Goal: Task Accomplishment & Management: Manage account settings

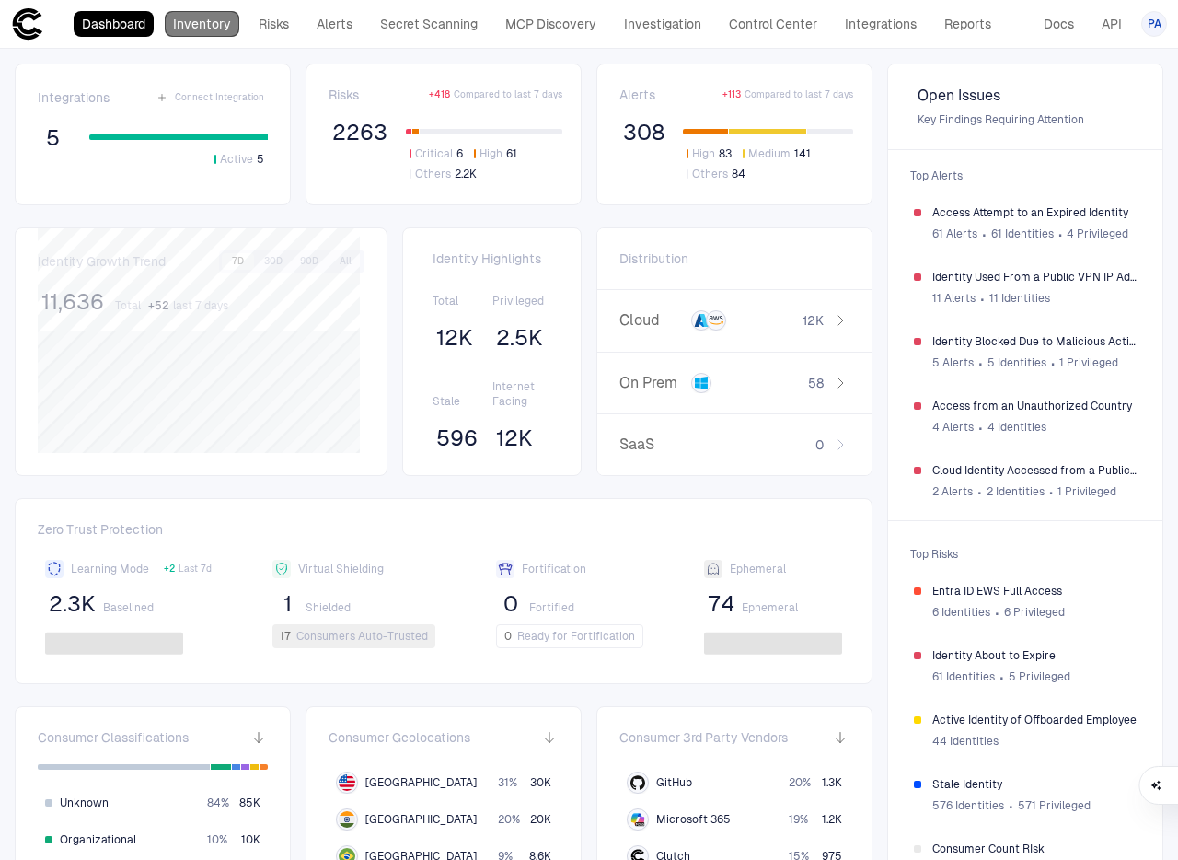
click at [205, 28] on link "Inventory" at bounding box center [202, 24] width 75 height 26
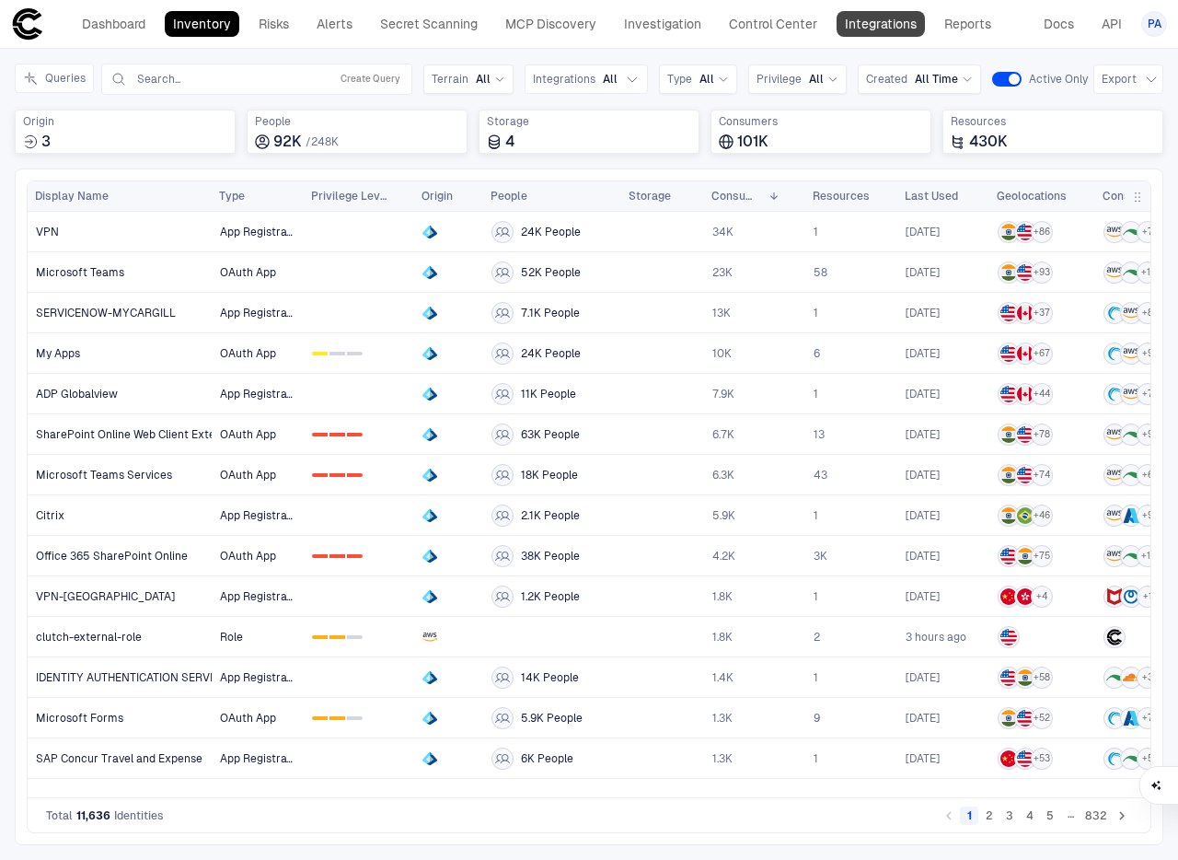
click at [879, 19] on link "Integrations" at bounding box center [881, 24] width 88 height 26
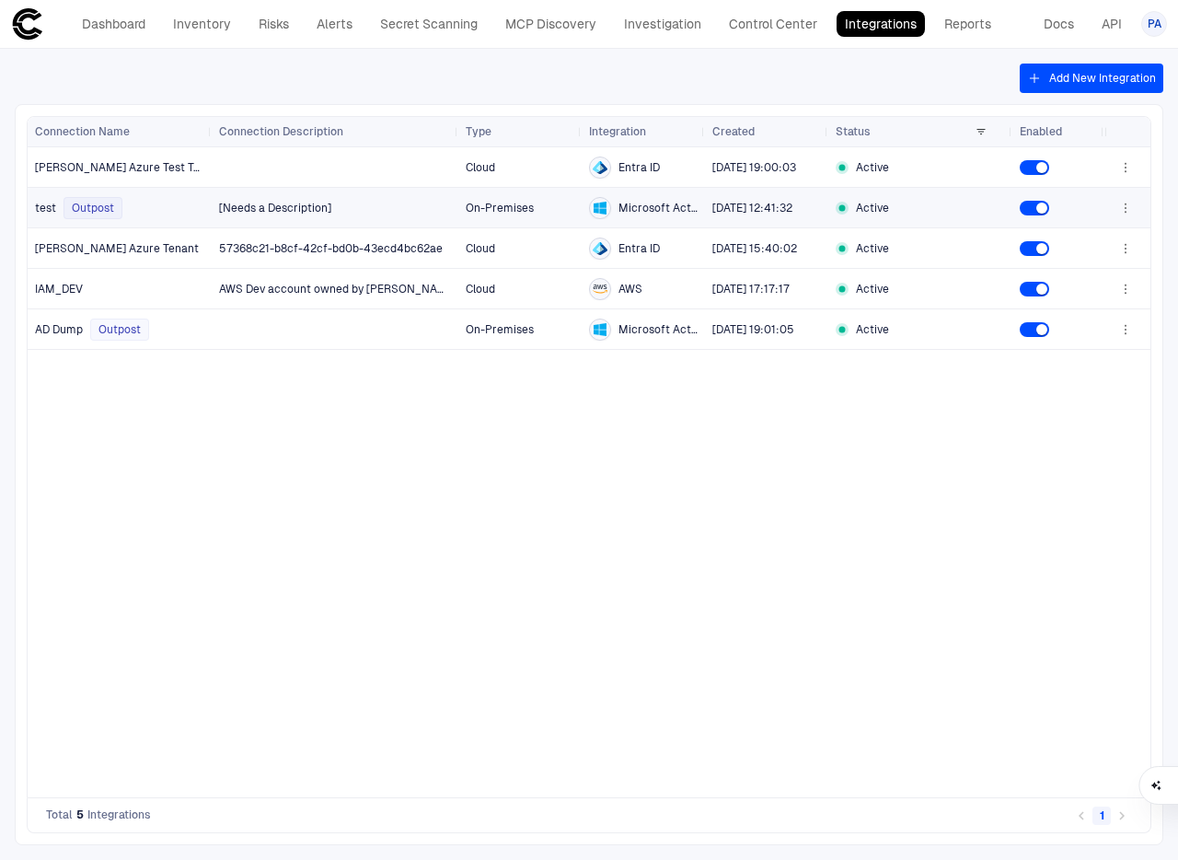
click at [1120, 207] on icon "button" at bounding box center [1126, 208] width 15 height 15
click at [1077, 255] on li "Edit" at bounding box center [1066, 249] width 123 height 29
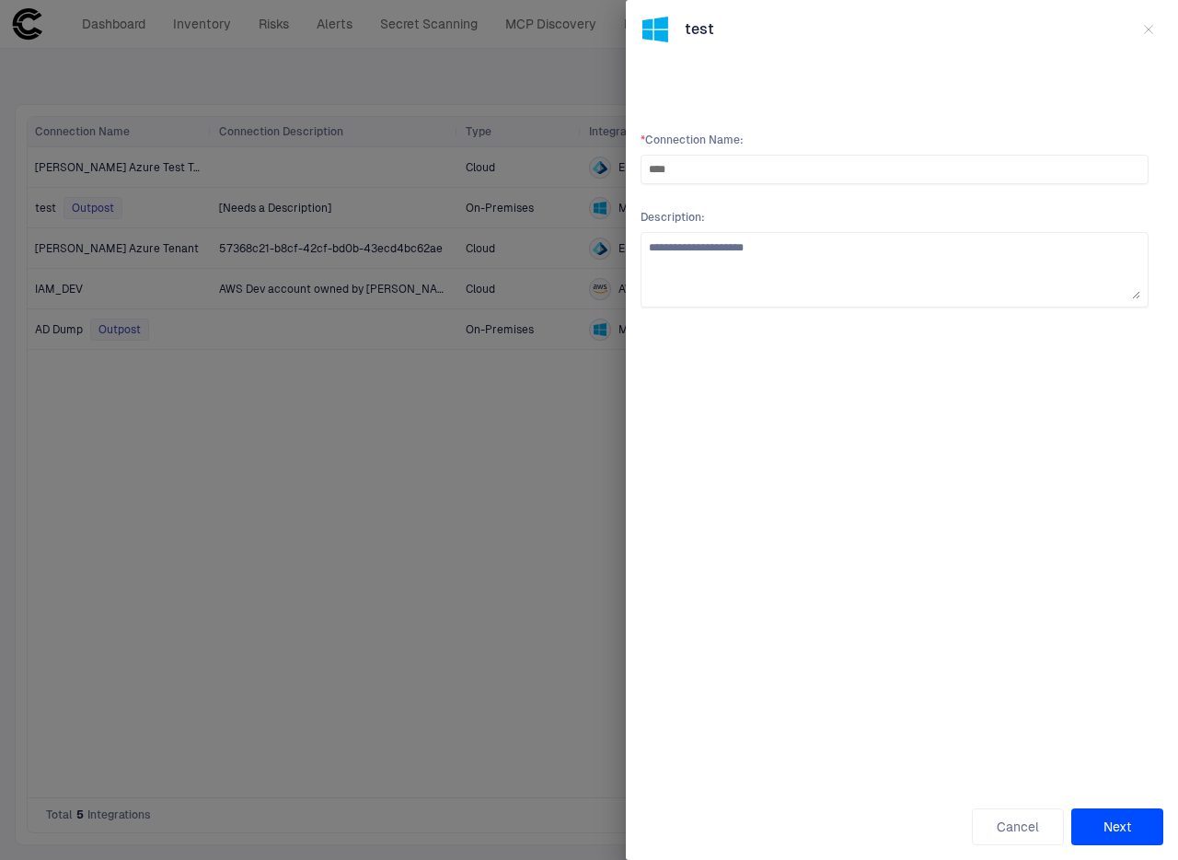
drag, startPoint x: 758, startPoint y: 167, endPoint x: 548, endPoint y: 143, distance: 211.3
click at [549, 143] on div "**********" at bounding box center [589, 430] width 1178 height 860
type input "**********"
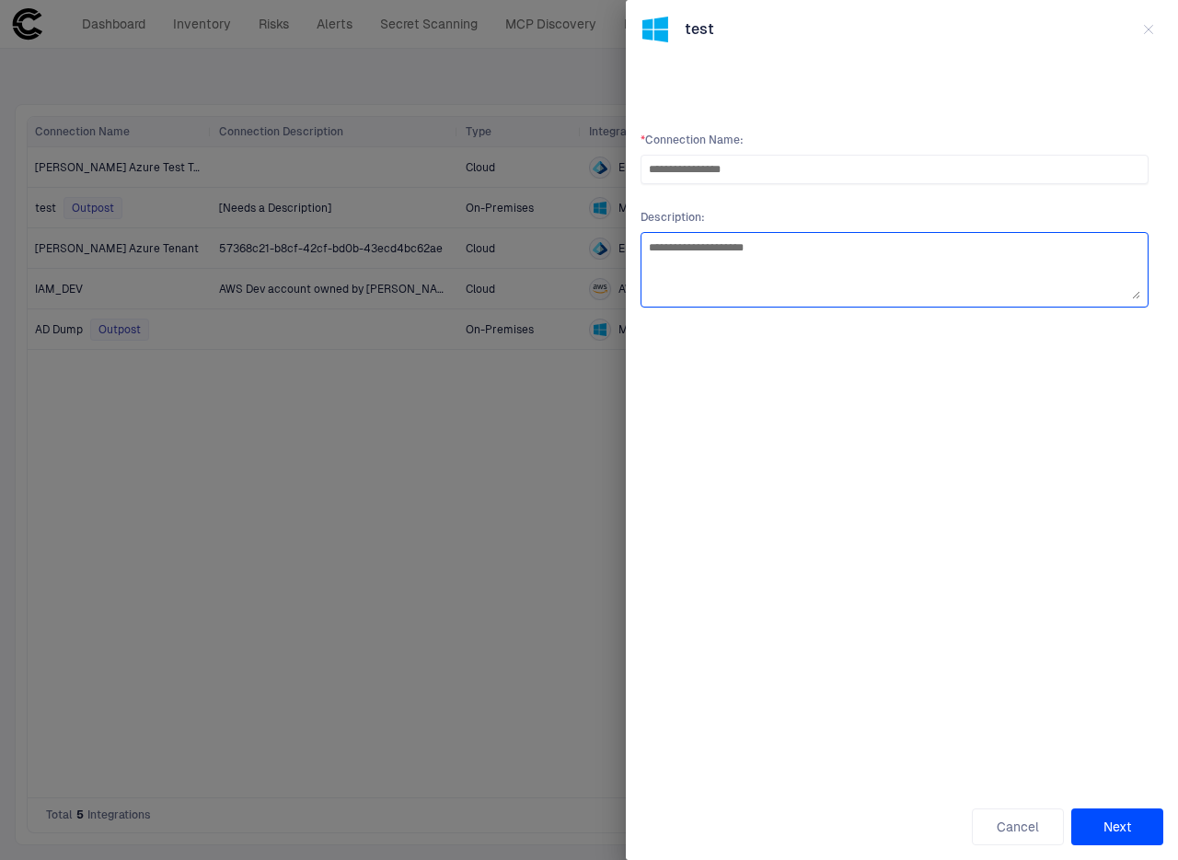
type textarea "*"
type textarea "**********"
click at [1146, 831] on button "Next" at bounding box center [1118, 826] width 92 height 37
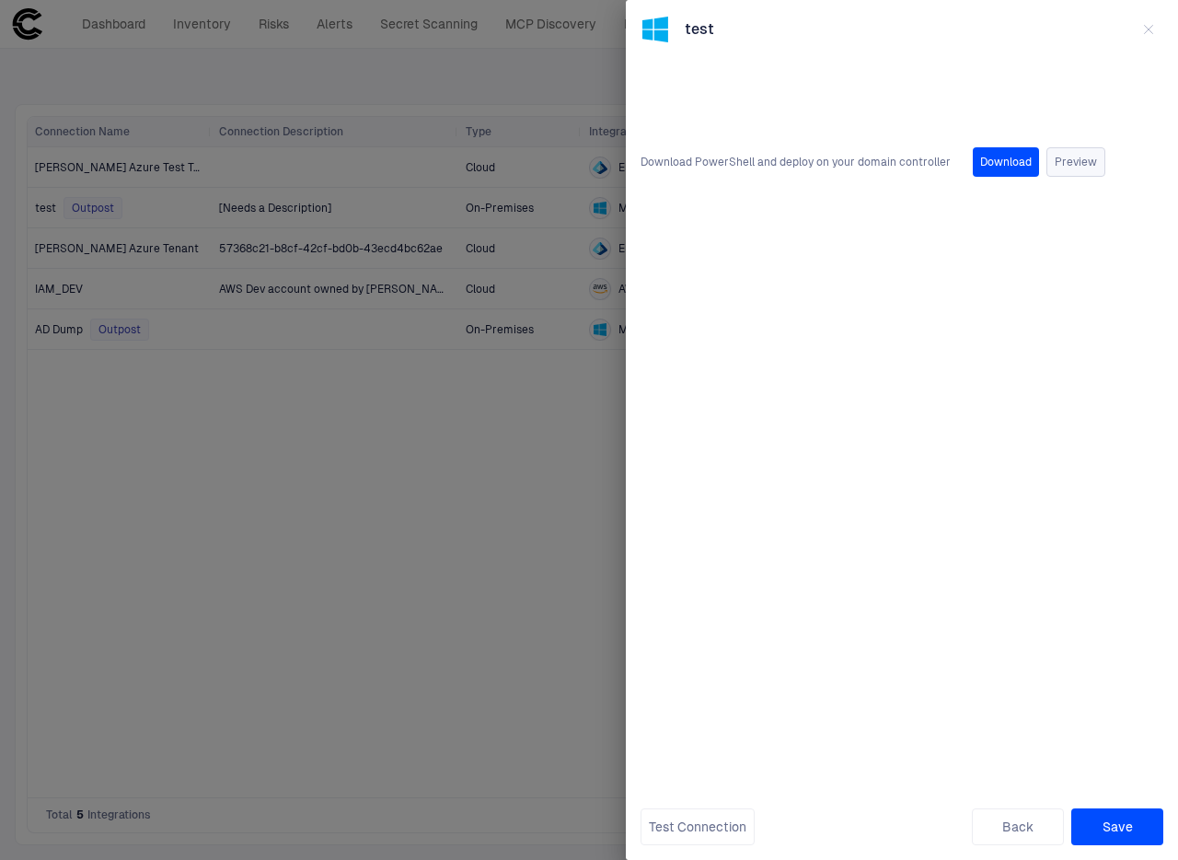
click at [1082, 167] on button "Preview" at bounding box center [1076, 161] width 59 height 29
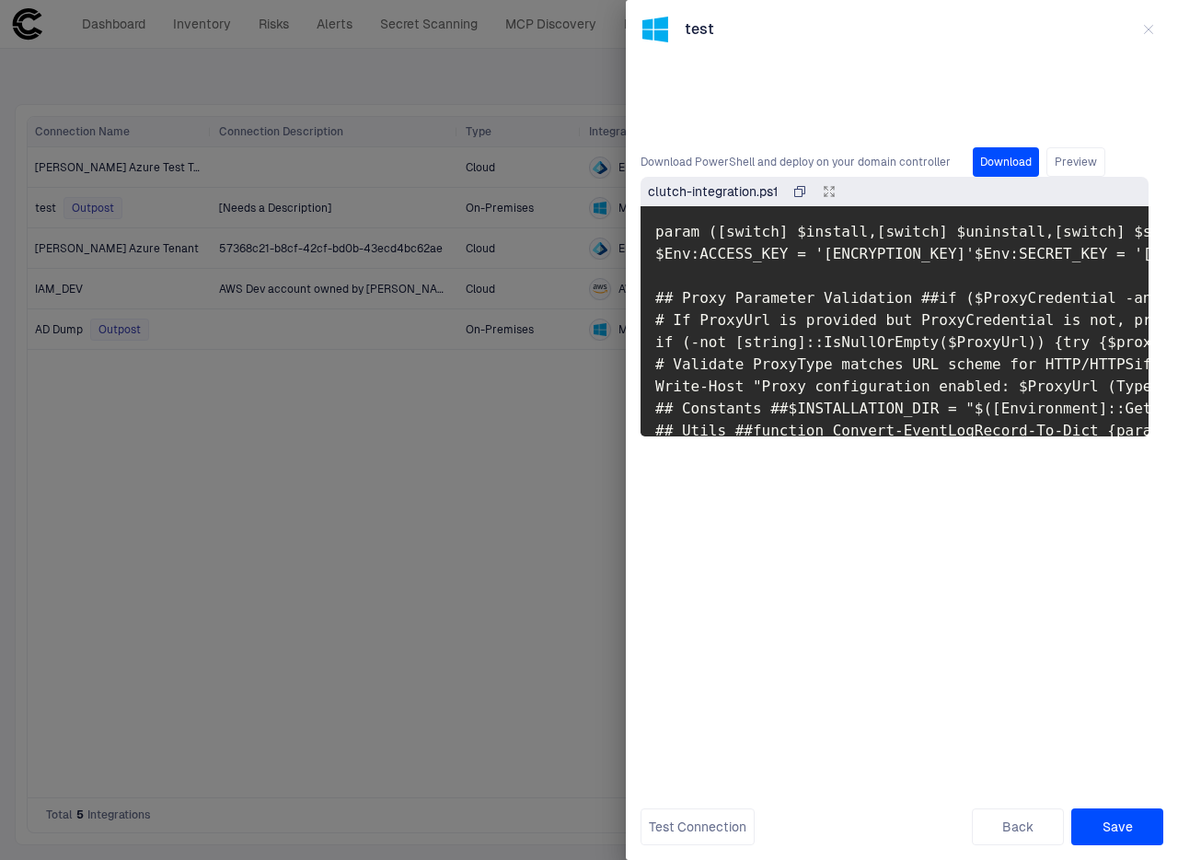
click at [739, 824] on button "Test Connection" at bounding box center [698, 826] width 114 height 37
click at [1100, 825] on button "Save" at bounding box center [1118, 826] width 92 height 37
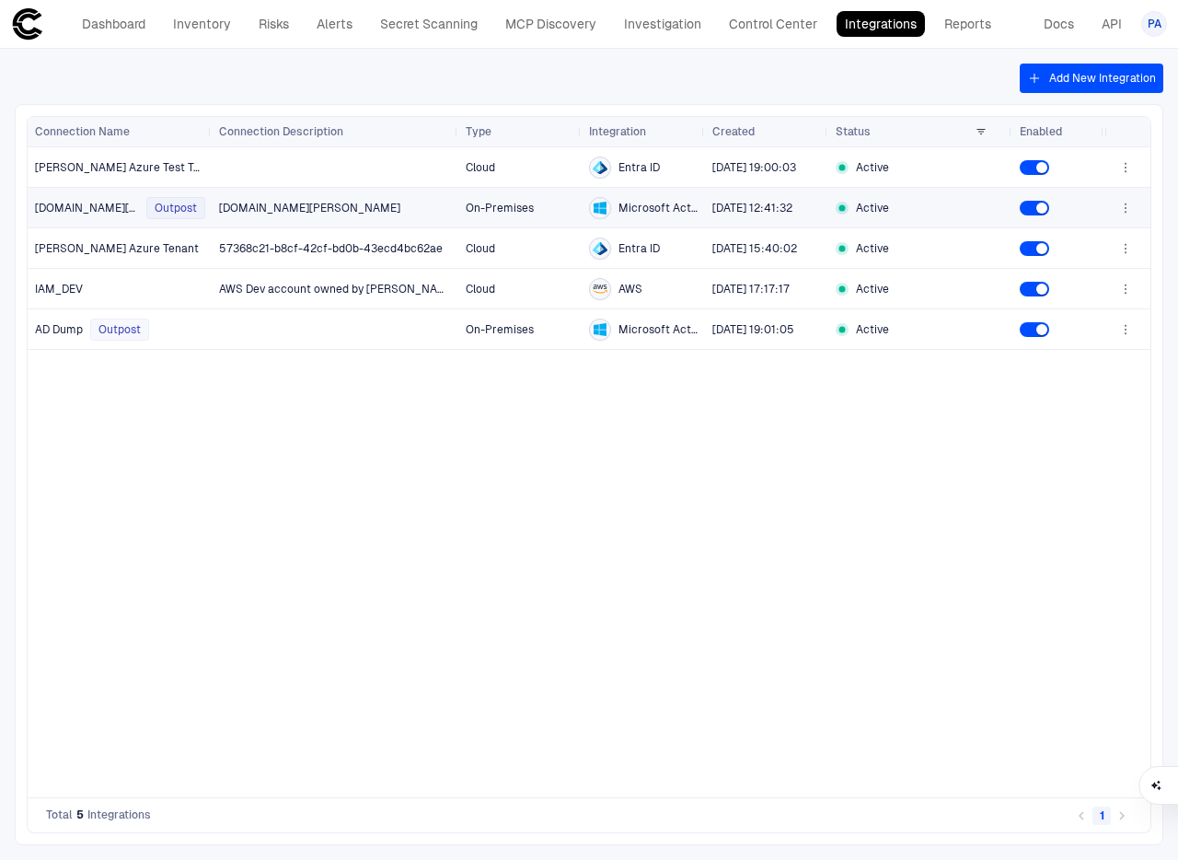
click at [66, 204] on span "[DOMAIN_NAME][PERSON_NAME]" at bounding box center [87, 208] width 104 height 15
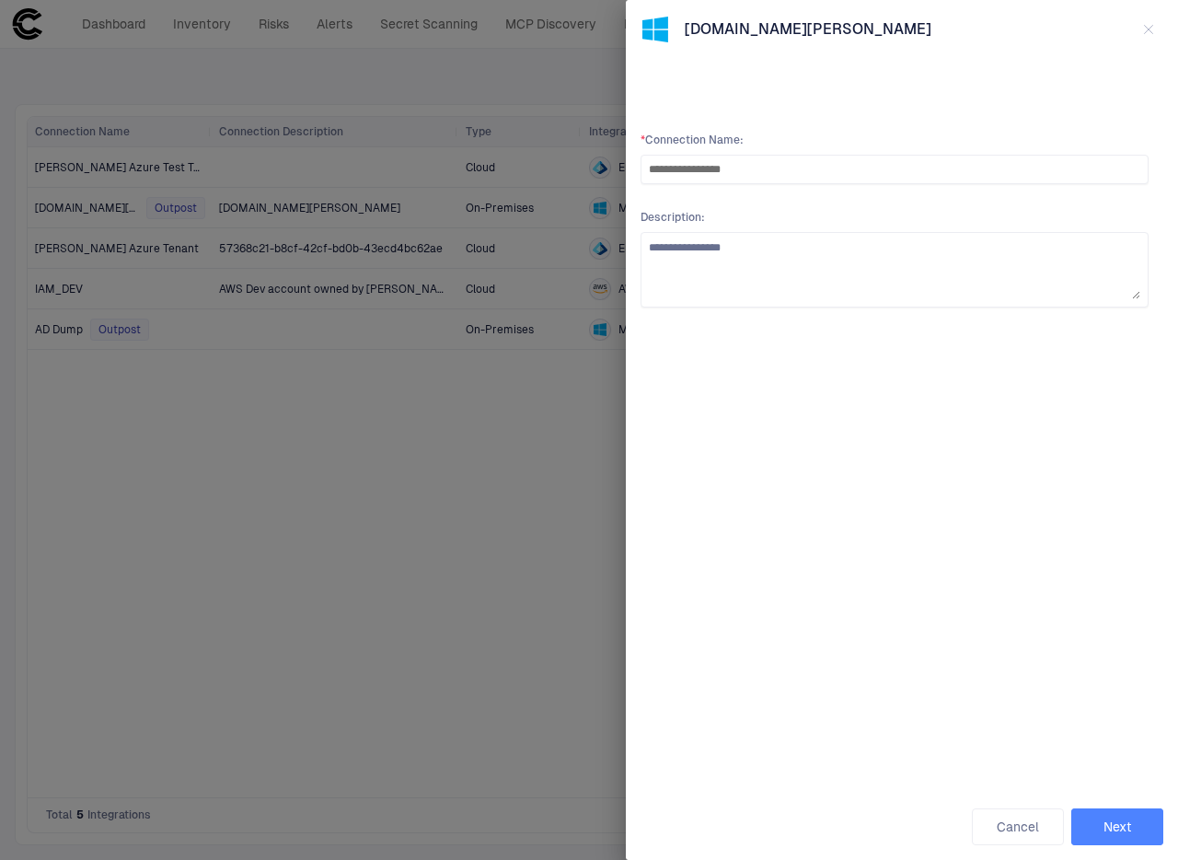
click at [1087, 824] on button "Next" at bounding box center [1118, 826] width 92 height 37
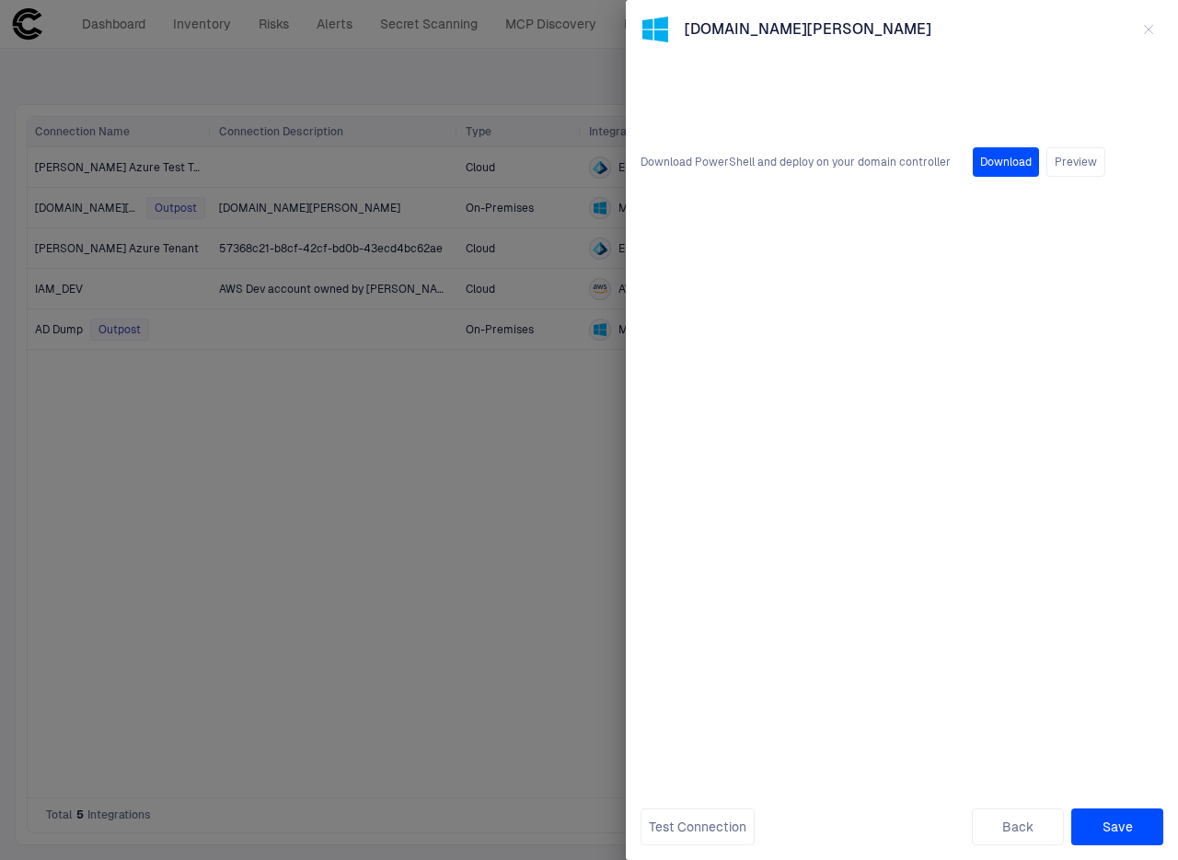
click at [992, 174] on button "Download" at bounding box center [1006, 161] width 66 height 29
click at [843, 638] on div "Download PowerShell and deploy on your domain controller Download Preview" at bounding box center [895, 441] width 508 height 617
click at [734, 824] on button "Test Connection" at bounding box center [698, 826] width 114 height 37
click at [1102, 829] on button "Save" at bounding box center [1118, 826] width 92 height 37
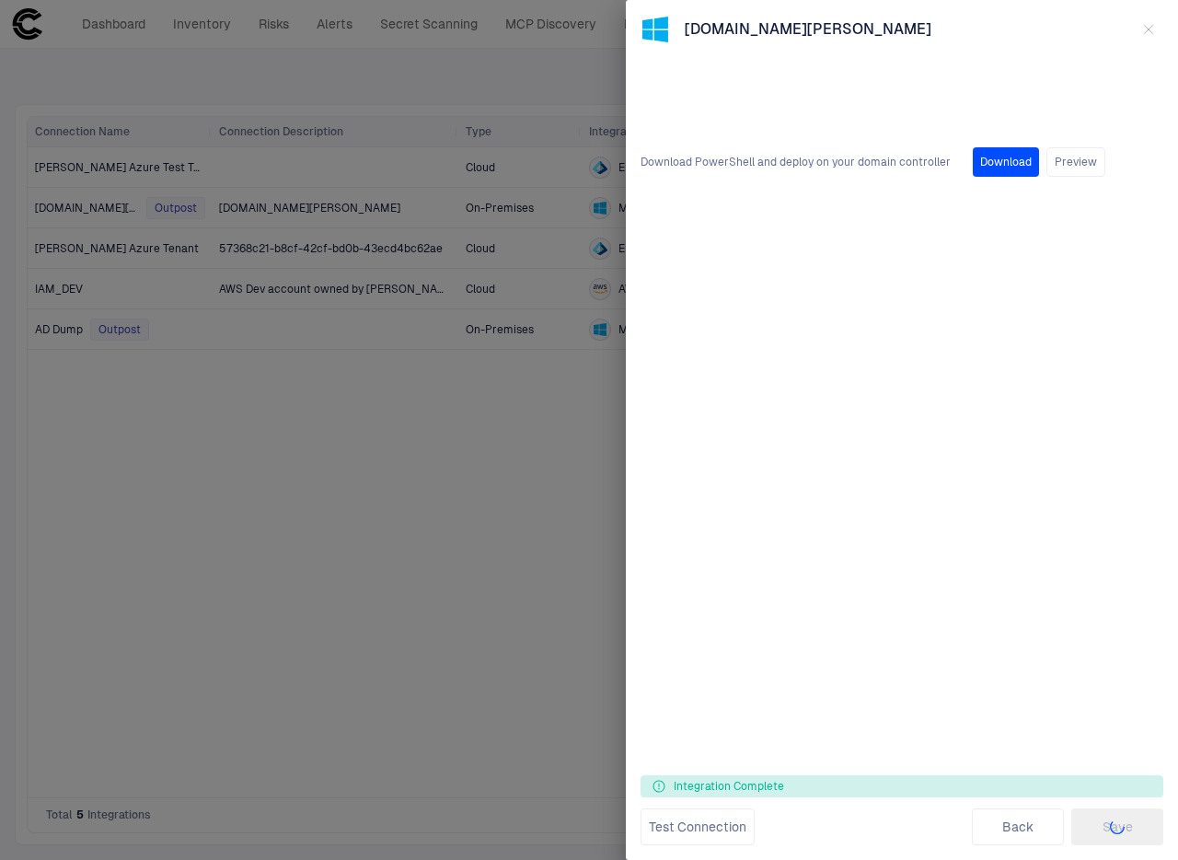
click at [1143, 26] on icon "button" at bounding box center [1149, 29] width 15 height 15
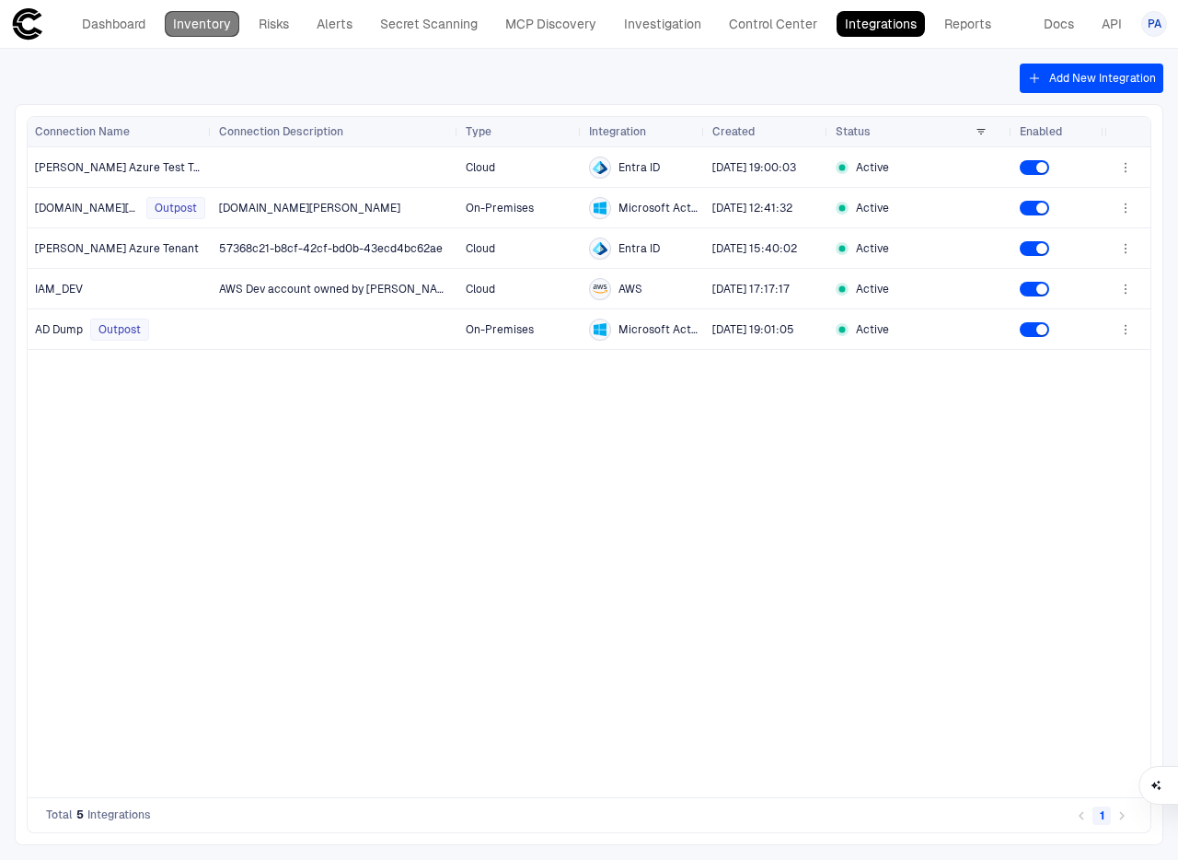
click at [211, 31] on link "Inventory" at bounding box center [202, 24] width 75 height 26
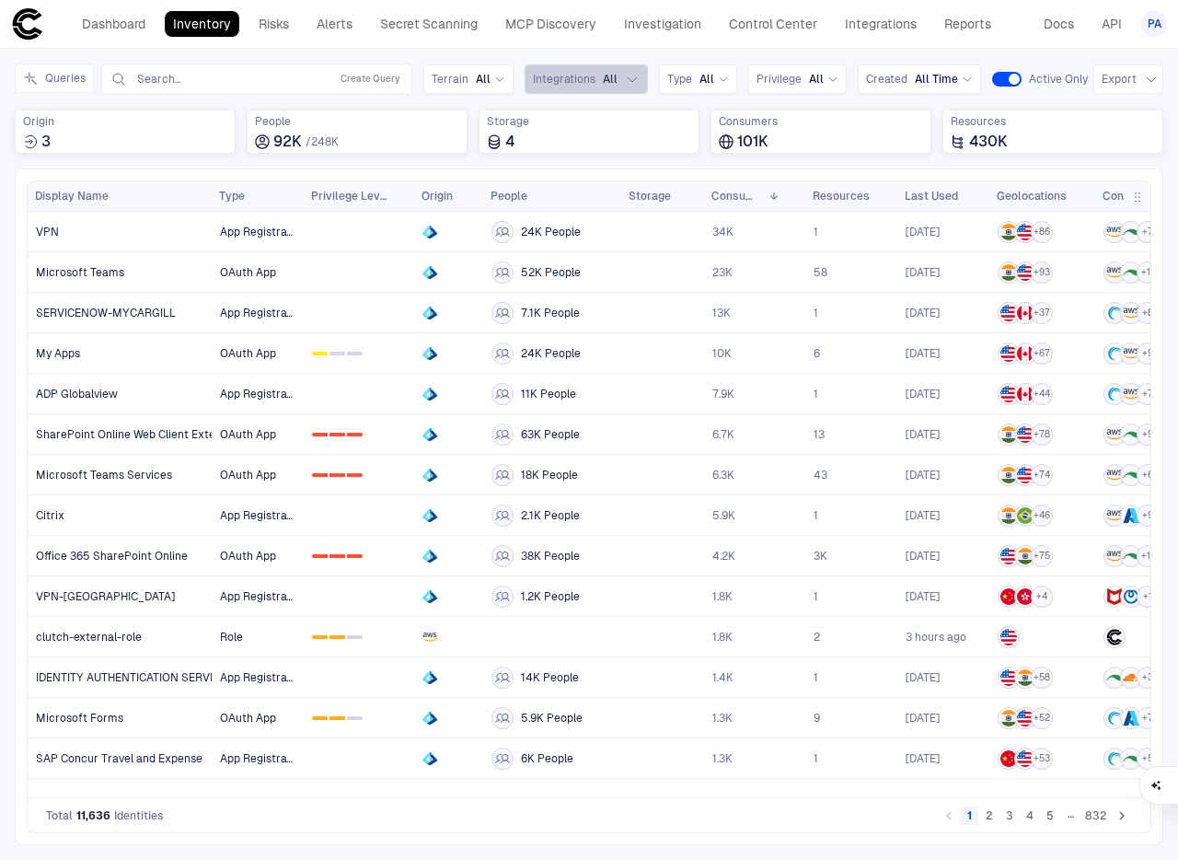
click at [626, 76] on icon "button" at bounding box center [632, 79] width 15 height 15
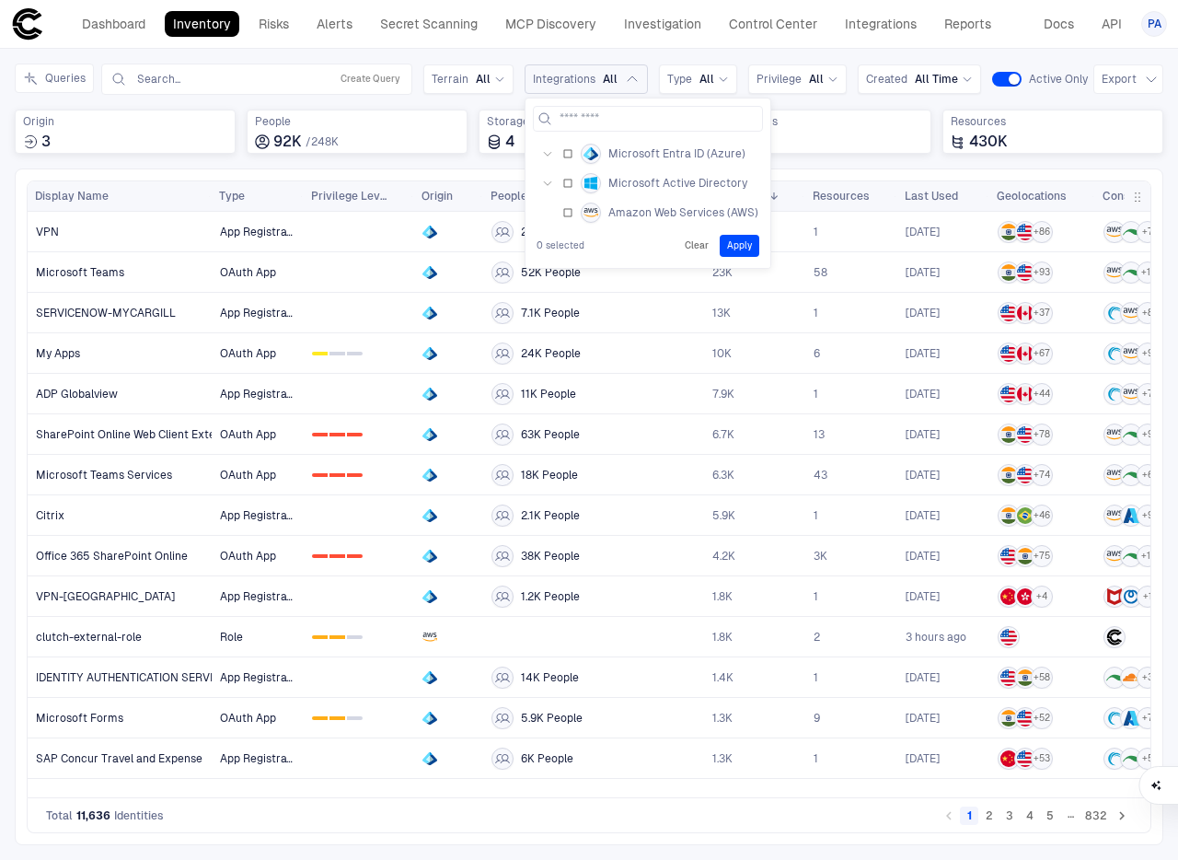
click at [542, 179] on icon "button" at bounding box center [547, 183] width 11 height 11
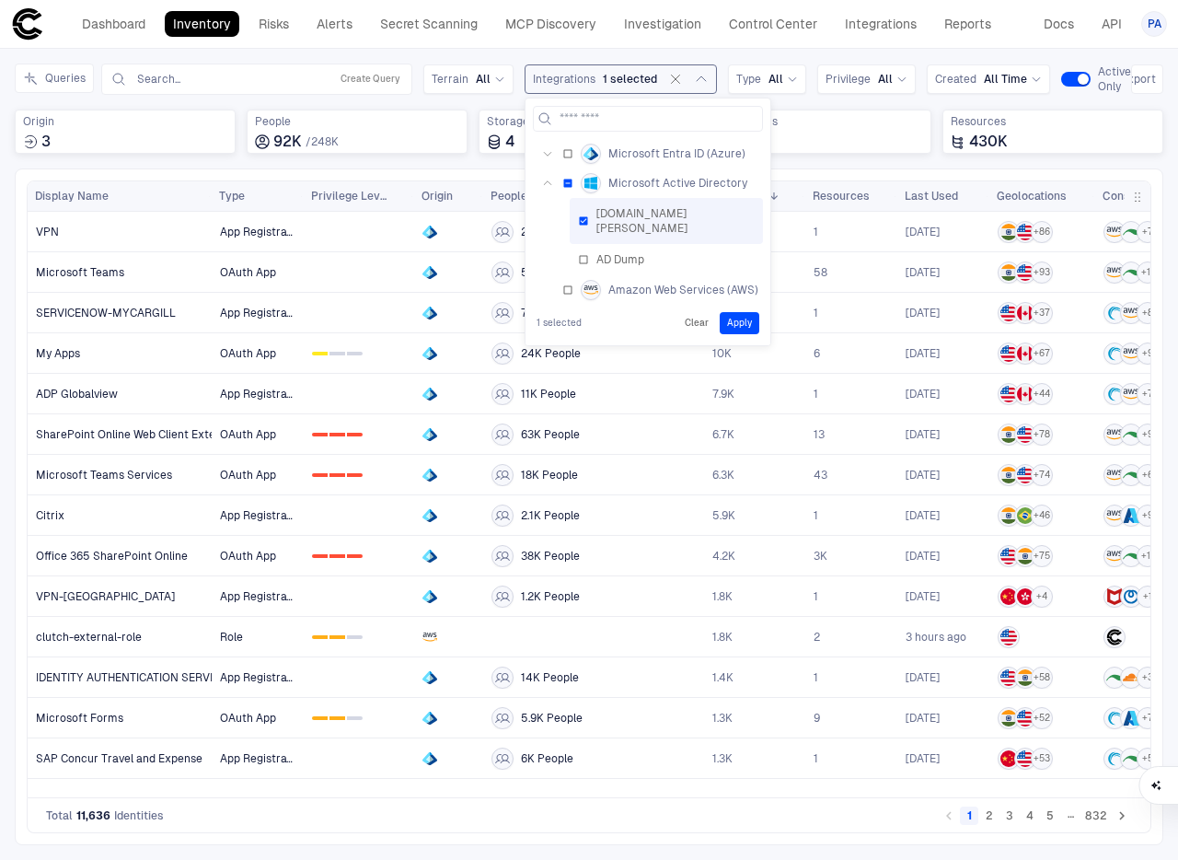
click at [738, 312] on button "Apply" at bounding box center [740, 323] width 40 height 22
